Goal: Navigation & Orientation: Find specific page/section

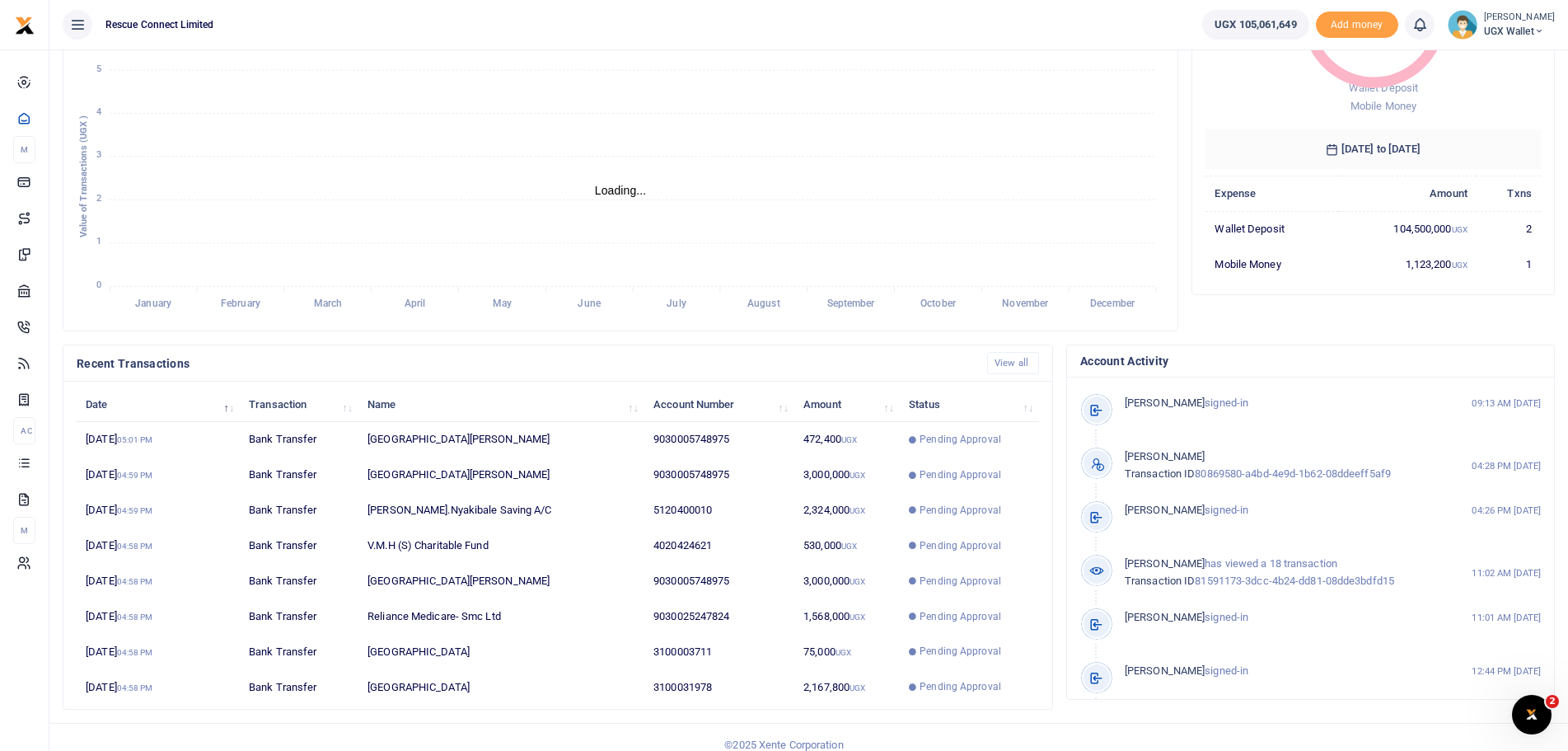
scroll to position [234, 0]
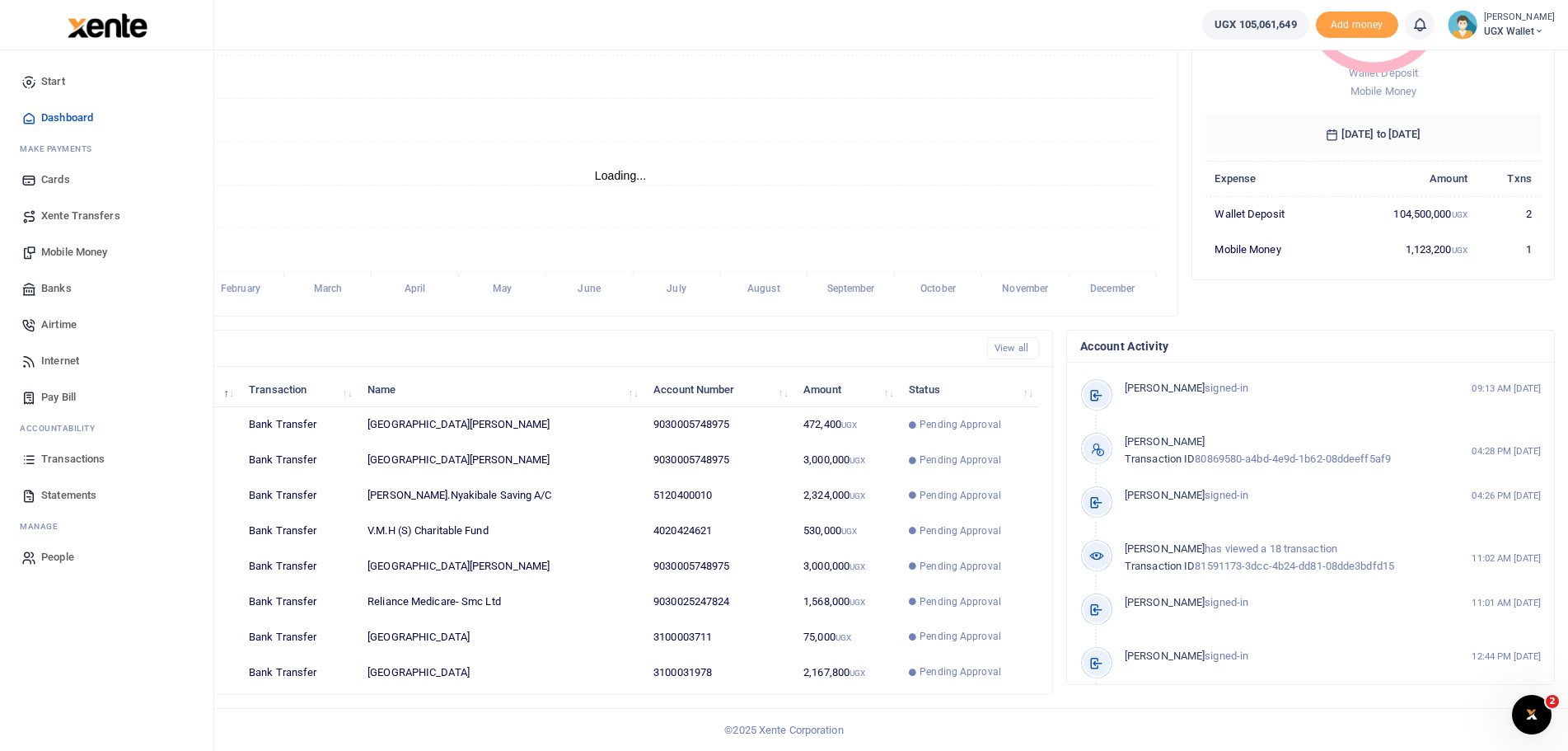
click at [56, 281] on span "Banks" at bounding box center [56, 289] width 31 height 17
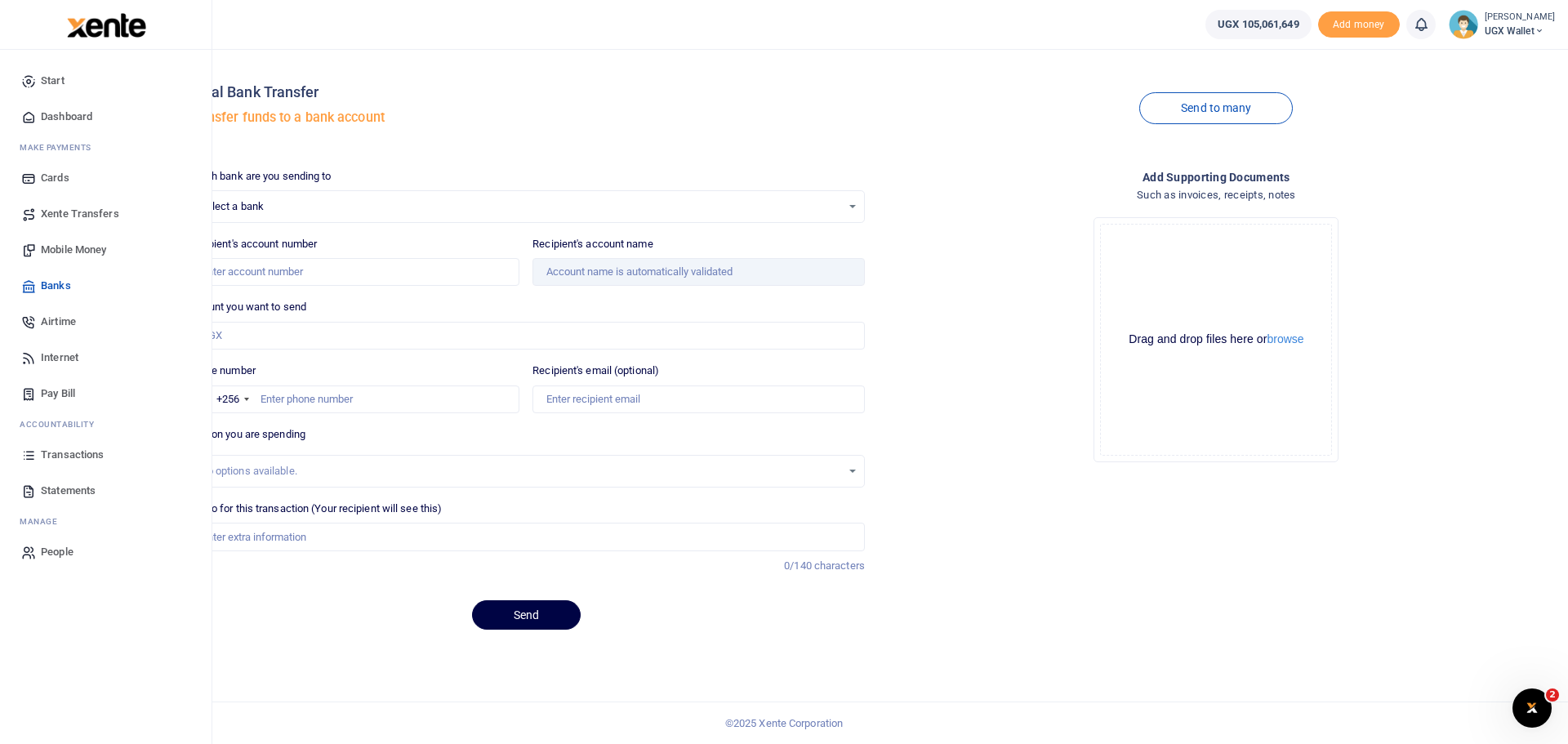
click at [58, 452] on span "Transactions" at bounding box center [72, 454] width 63 height 16
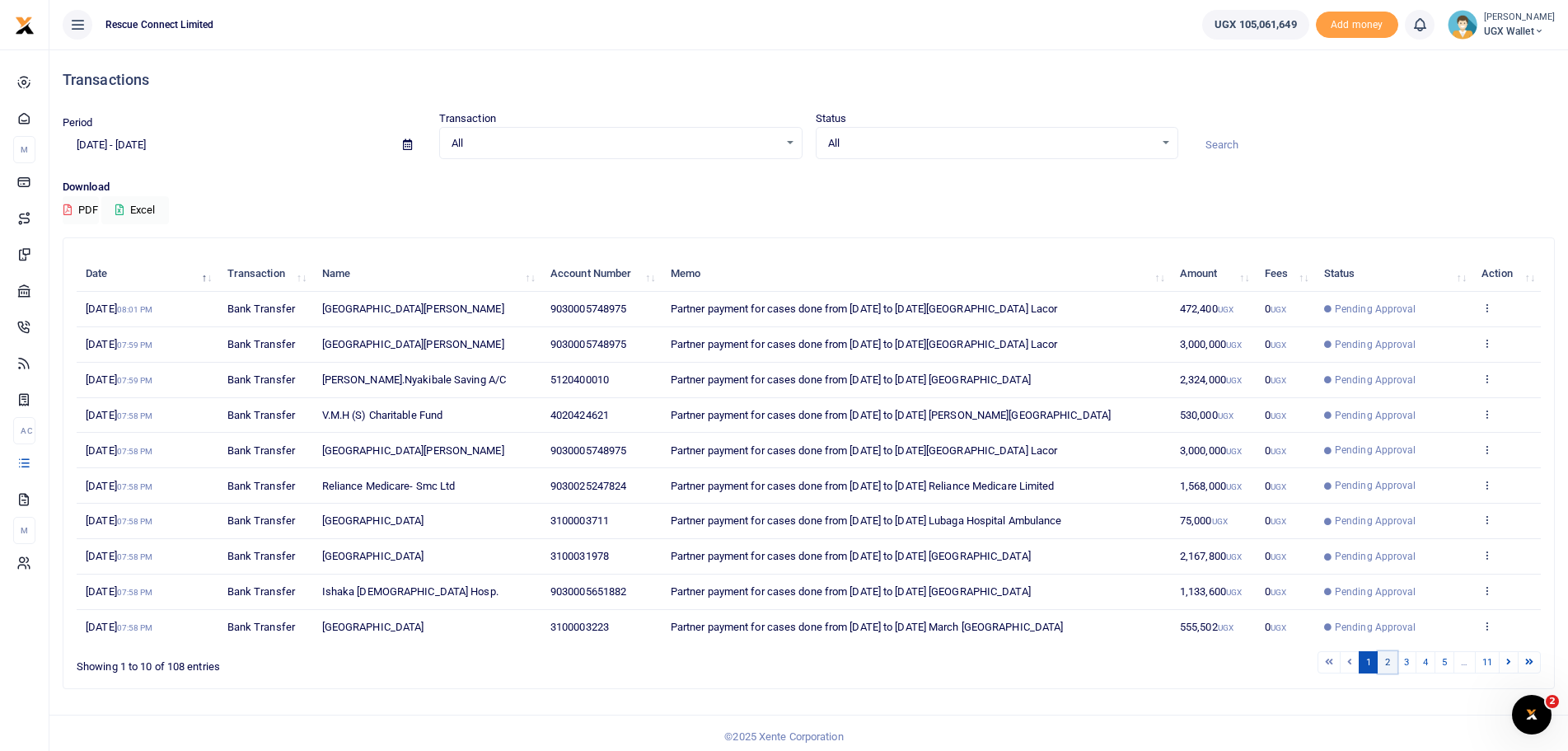
click at [1381, 662] on link "2" at bounding box center [1387, 662] width 20 height 22
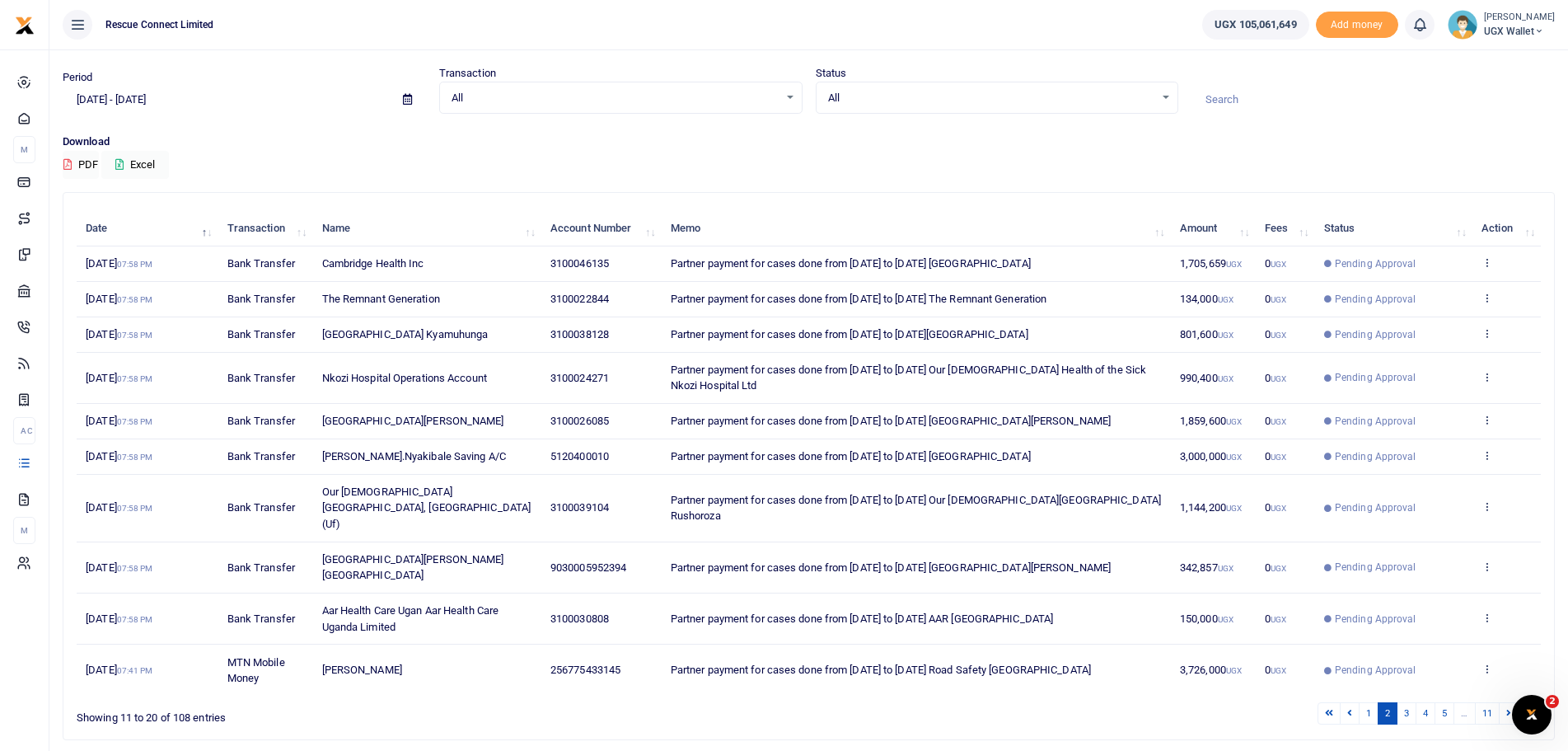
scroll to position [72, 0]
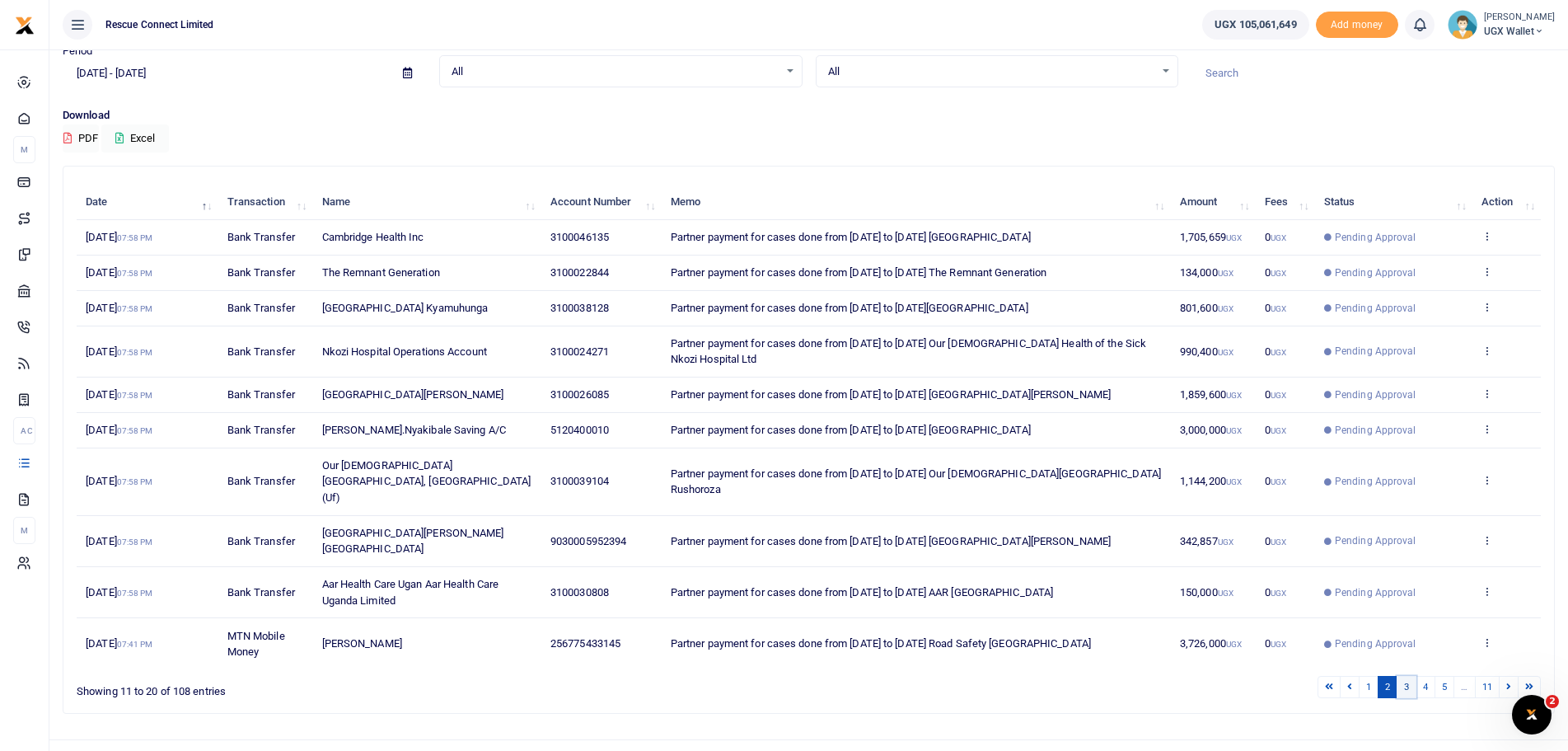
click at [1409, 676] on link "3" at bounding box center [1407, 687] width 20 height 22
